Goal: Information Seeking & Learning: Find specific fact

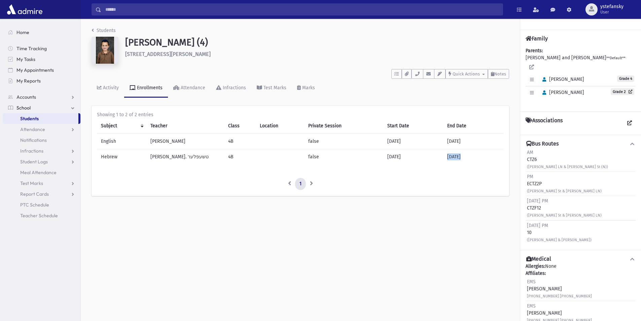
click at [36, 118] on span "Students" at bounding box center [29, 118] width 19 height 6
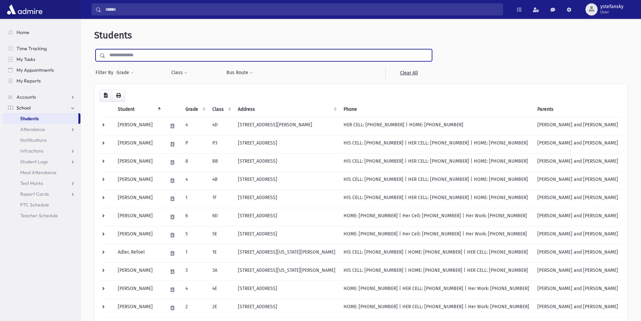
click at [135, 52] on input "text" at bounding box center [268, 55] width 326 height 12
type input "*****"
click at [94, 49] on input "submit" at bounding box center [103, 53] width 19 height 9
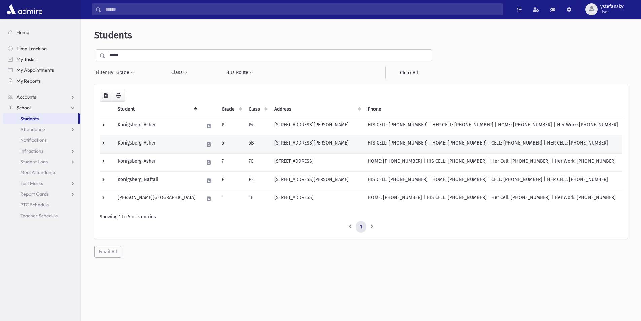
click at [270, 146] on td "[STREET_ADDRESS][PERSON_NAME]" at bounding box center [317, 144] width 94 height 18
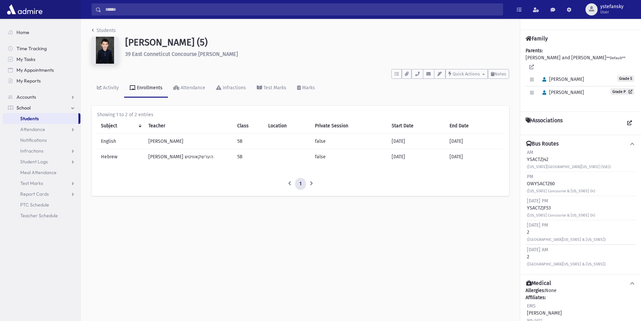
drag, startPoint x: 527, startPoint y: 153, endPoint x: 597, endPoint y: 274, distance: 139.7
click at [597, 274] on div "Family Parents: [PERSON_NAME] and [PERSON_NAME] **Default** Edit Individual Del…" at bounding box center [580, 177] width 121 height 317
click at [605, 267] on div "[DATE] AM 2 ([GEOGRAPHIC_DATA][US_STATE] & [US_STATE])" at bounding box center [580, 256] width 110 height 24
drag, startPoint x: 601, startPoint y: 265, endPoint x: 526, endPoint y: 142, distance: 143.4
click at [526, 142] on div "Bus Routes AM YSACTZJ42 ([US_STATE][GEOGRAPHIC_DATA][US_STATE] (SSE)) PM OWYSAC…" at bounding box center [580, 204] width 121 height 139
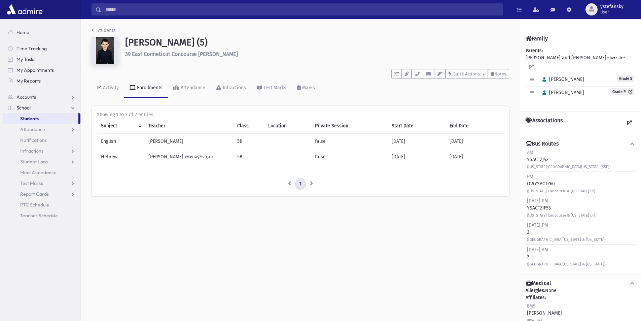
click at [544, 161] on div "AM YSACTZJ42 ([US_STATE][GEOGRAPHIC_DATA][US_STATE] (SSE))" at bounding box center [569, 159] width 84 height 21
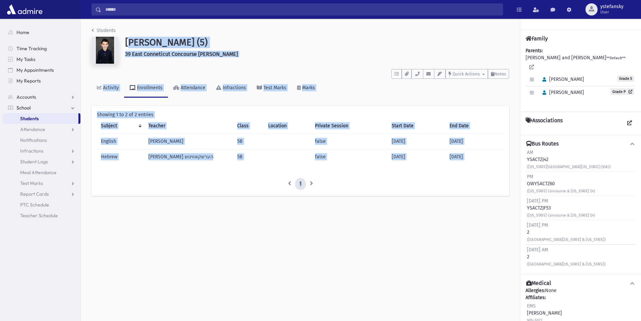
drag, startPoint x: 128, startPoint y: 41, endPoint x: 472, endPoint y: 217, distance: 386.3
click at [472, 217] on div "Students [GEOGRAPHIC_DATA][PERSON_NAME][GEOGRAPHIC_DATA] (5) 39 East Conneticut…" at bounding box center [361, 170] width 560 height 302
click at [470, 222] on div "Students [GEOGRAPHIC_DATA][PERSON_NAME][GEOGRAPHIC_DATA] (5) 39 East Conneticut…" at bounding box center [361, 170] width 560 height 302
drag, startPoint x: 413, startPoint y: 190, endPoint x: 125, endPoint y: 35, distance: 327.3
click at [125, 35] on div "Students [GEOGRAPHIC_DATA][PERSON_NAME][GEOGRAPHIC_DATA] (5) 39 East Conneticut…" at bounding box center [300, 115] width 439 height 192
